Goal: Task Accomplishment & Management: Find specific page/section

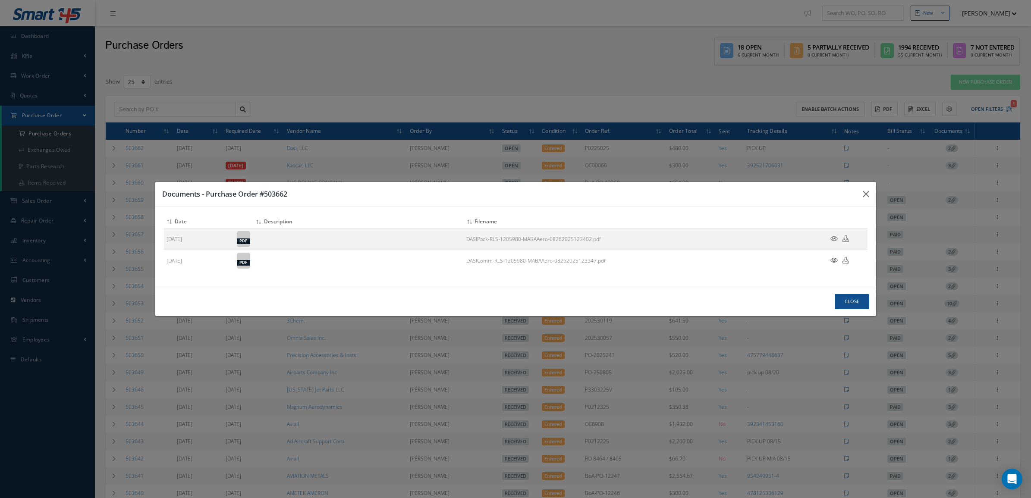
select select "25"
click at [0, 0] on icon "button" at bounding box center [0, 0] width 0 height 0
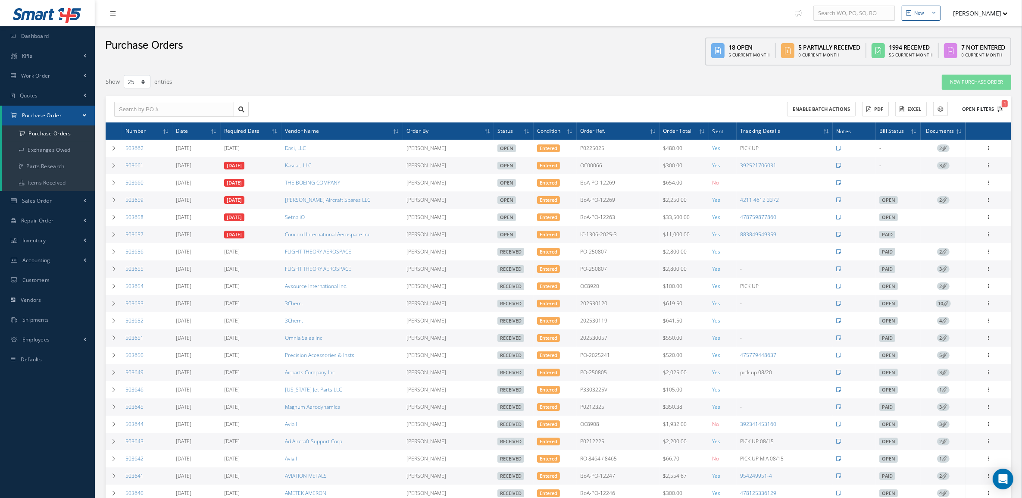
click at [965, 107] on button "Open Filters 1" at bounding box center [979, 109] width 49 height 14
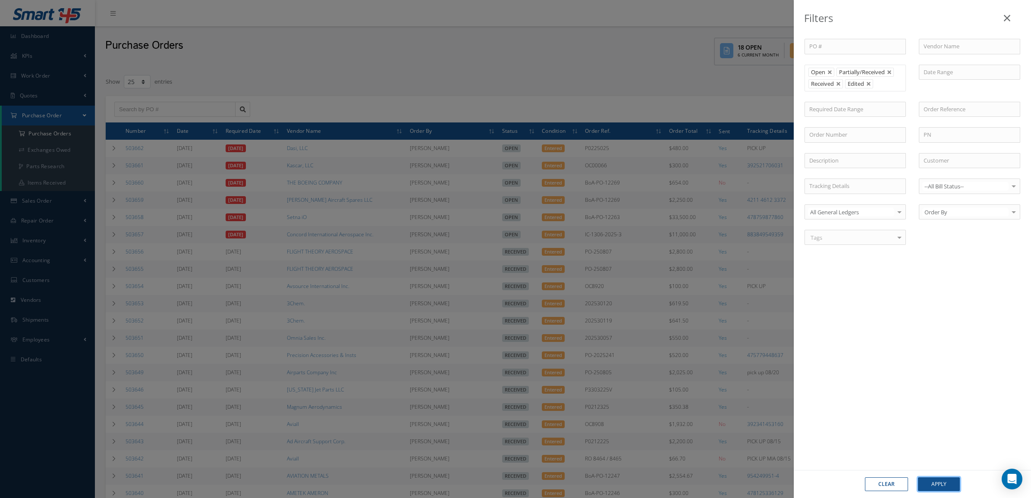
click at [938, 488] on button "Apply" at bounding box center [939, 484] width 42 height 14
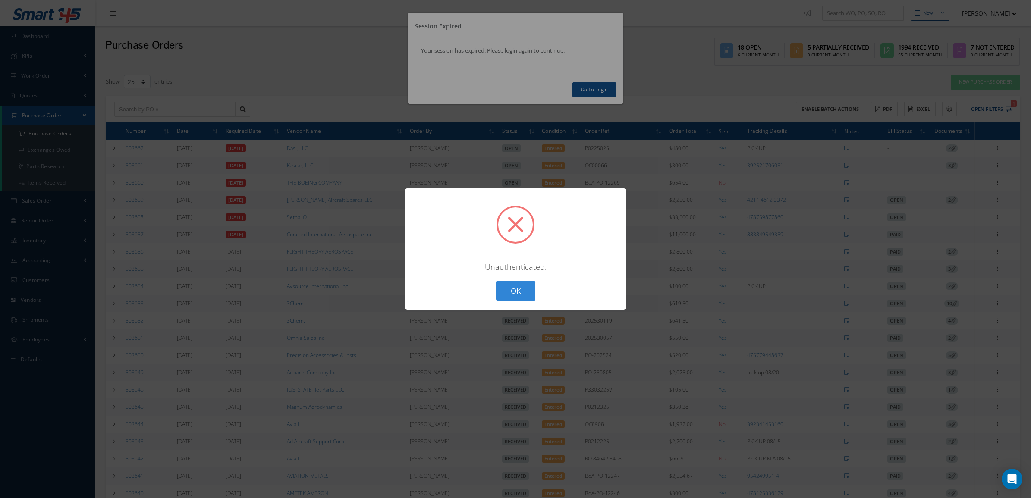
drag, startPoint x: 531, startPoint y: 284, endPoint x: 578, endPoint y: 159, distance: 133.6
click at [531, 284] on button "OK" at bounding box center [515, 291] width 39 height 20
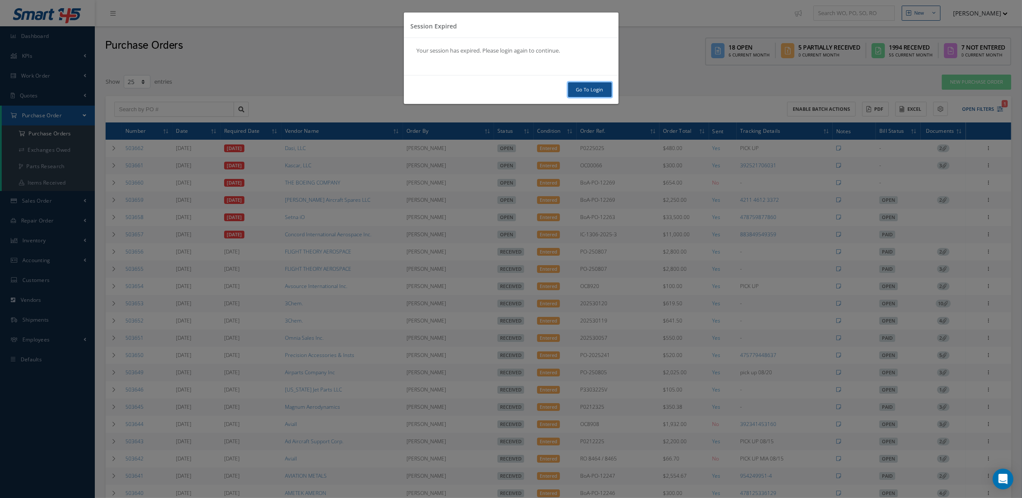
click at [574, 89] on link "Go To Login" at bounding box center [590, 89] width 44 height 15
